Goal: Navigation & Orientation: Find specific page/section

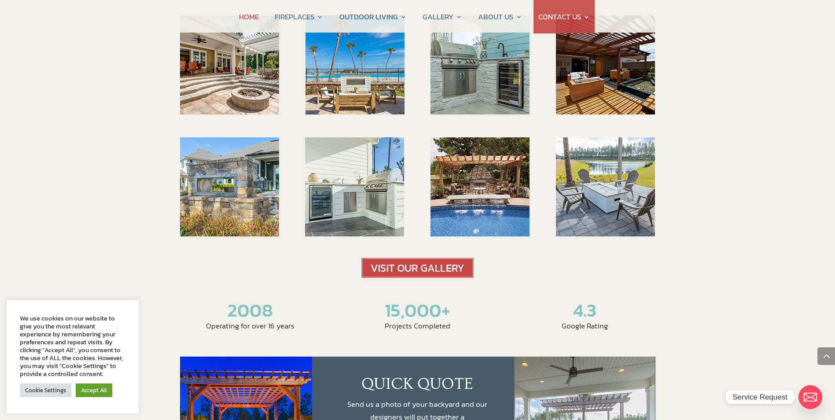
scroll to position [1365, 0]
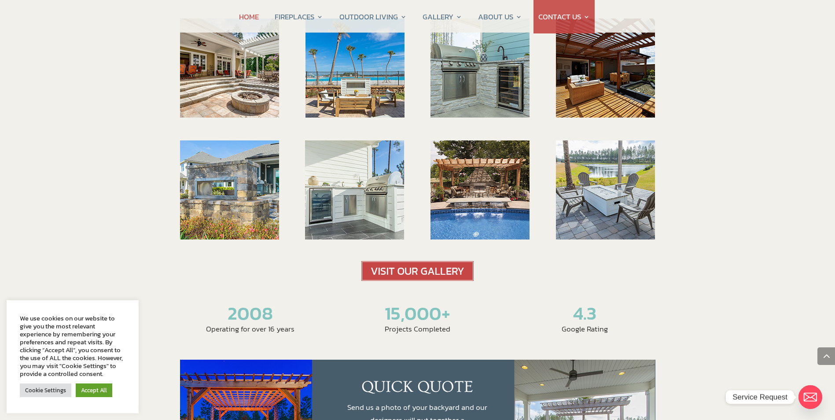
click at [429, 261] on img at bounding box center [417, 271] width 112 height 20
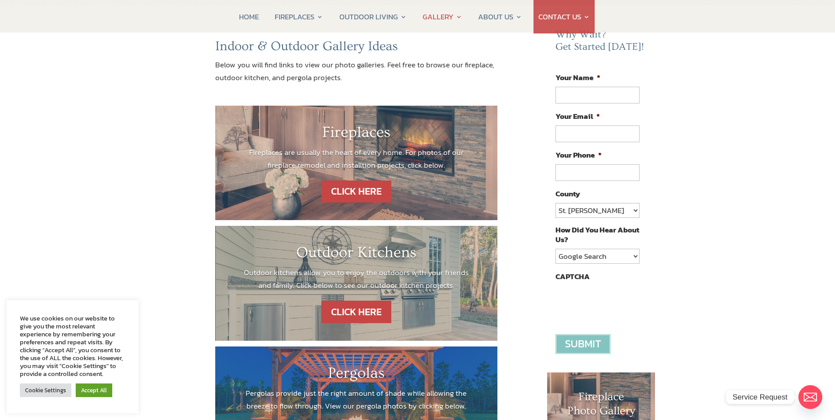
scroll to position [88, 0]
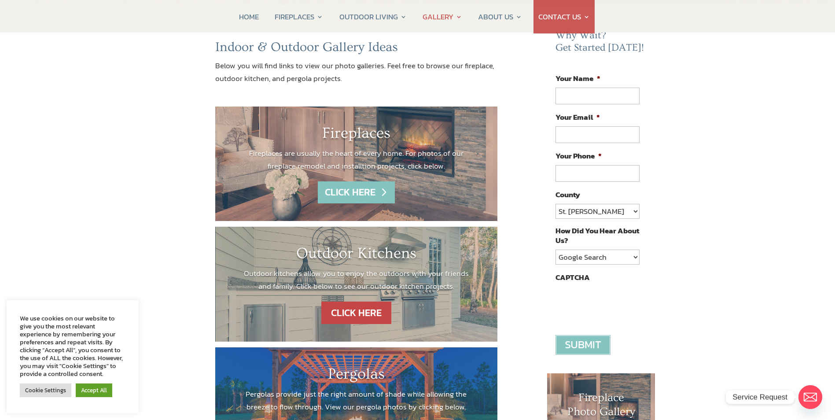
click at [347, 191] on link "CLICK HERE" at bounding box center [356, 192] width 77 height 22
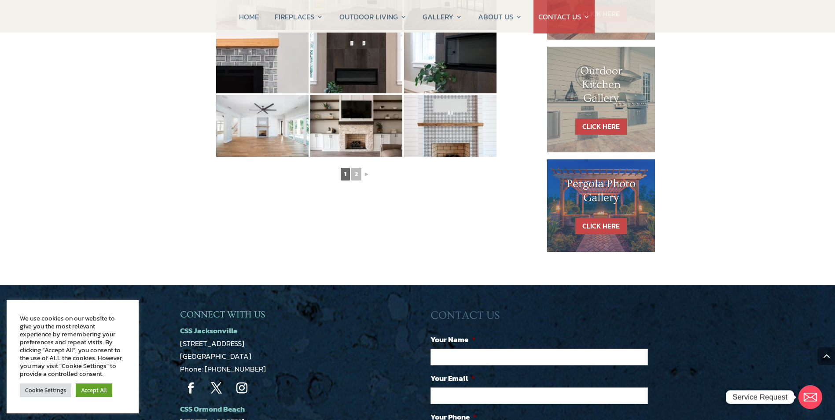
scroll to position [528, 0]
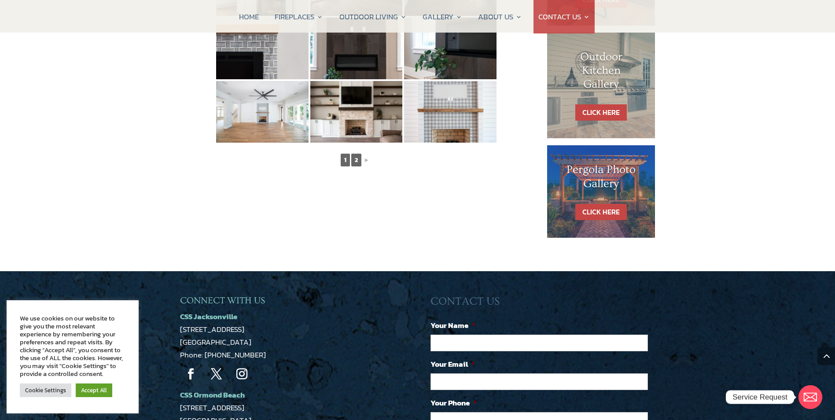
click at [358, 162] on link "2" at bounding box center [356, 160] width 10 height 13
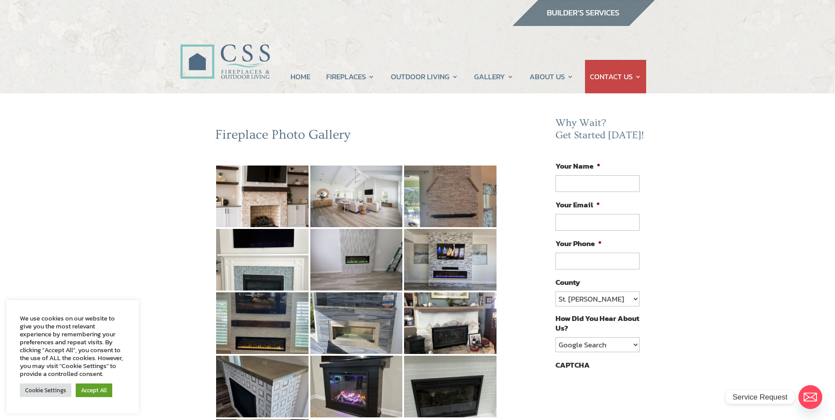
scroll to position [0, 0]
